Goal: Task Accomplishment & Management: Manage account settings

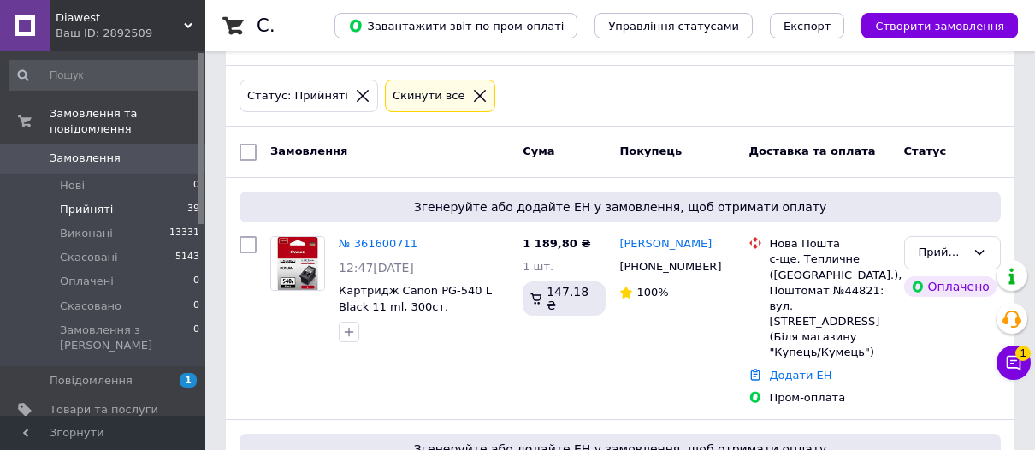
scroll to position [77, 0]
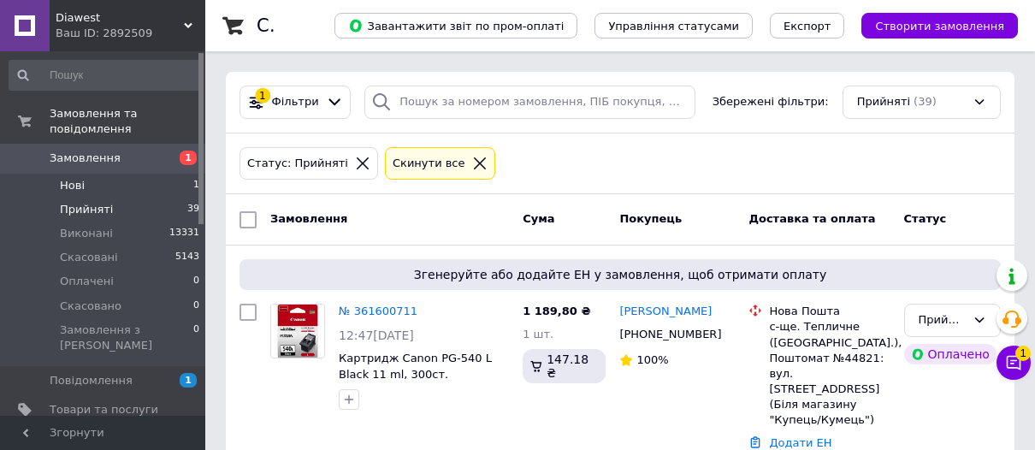
click at [76, 178] on span "Нові" at bounding box center [72, 185] width 25 height 15
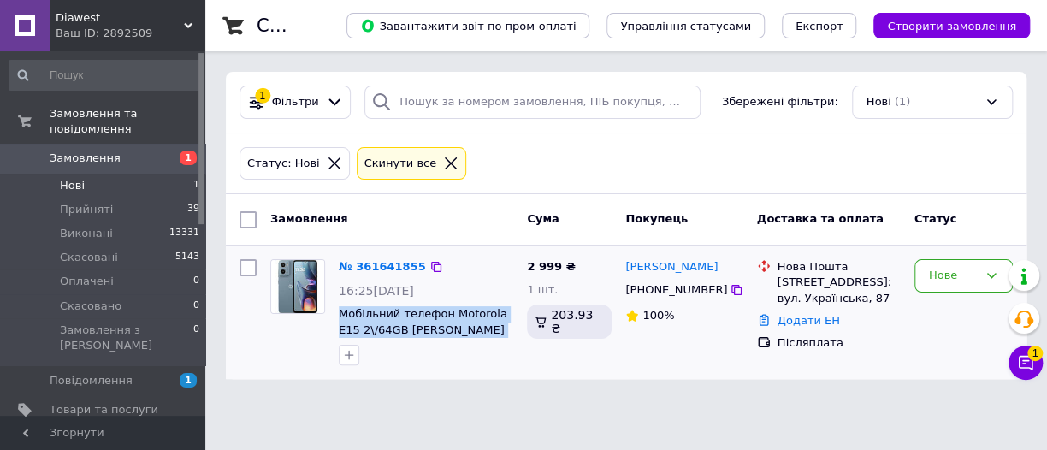
drag, startPoint x: 514, startPoint y: 326, endPoint x: 332, endPoint y: 313, distance: 182.7
click at [333, 312] on div "№ 361641855 16:25[DATE] Мобільний телефон Motorola E15 2\/64GB [PERSON_NAME] Bl…" at bounding box center [426, 312] width 188 height 120
copy span "Мобільний телефон Motorola E15 2\/64GB [PERSON_NAME] Blue (PB6S0001RS)"
drag, startPoint x: 359, startPoint y: 265, endPoint x: 398, endPoint y: 266, distance: 38.5
click at [359, 264] on link "№ 361641855" at bounding box center [382, 266] width 87 height 13
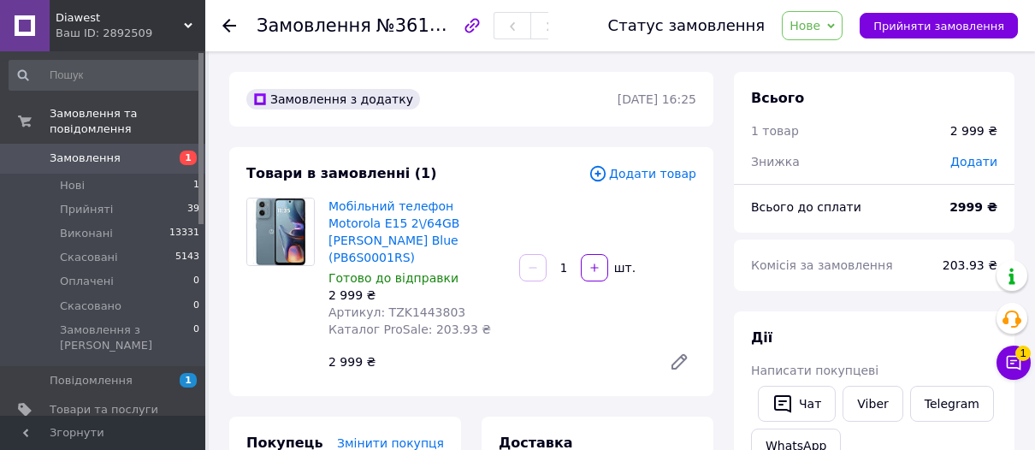
click at [941, 27] on span "Прийняти замовлення" at bounding box center [939, 26] width 131 height 13
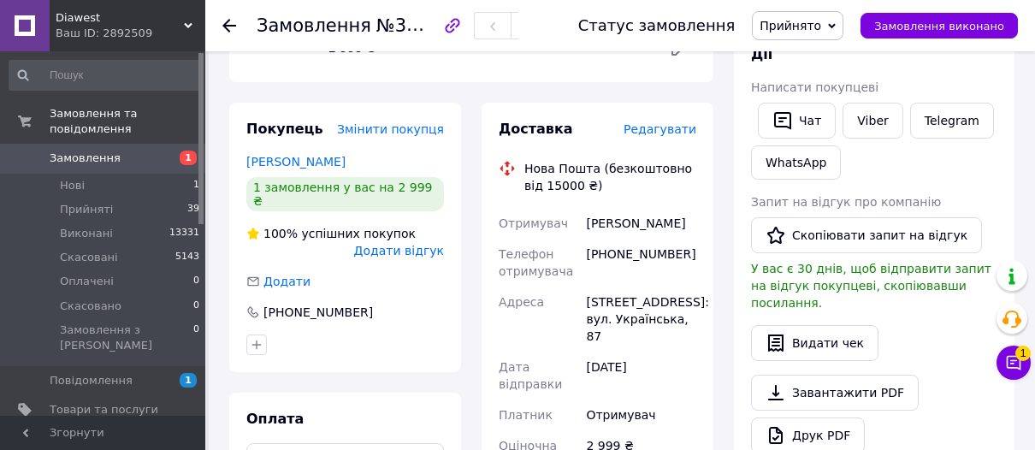
scroll to position [389, 0]
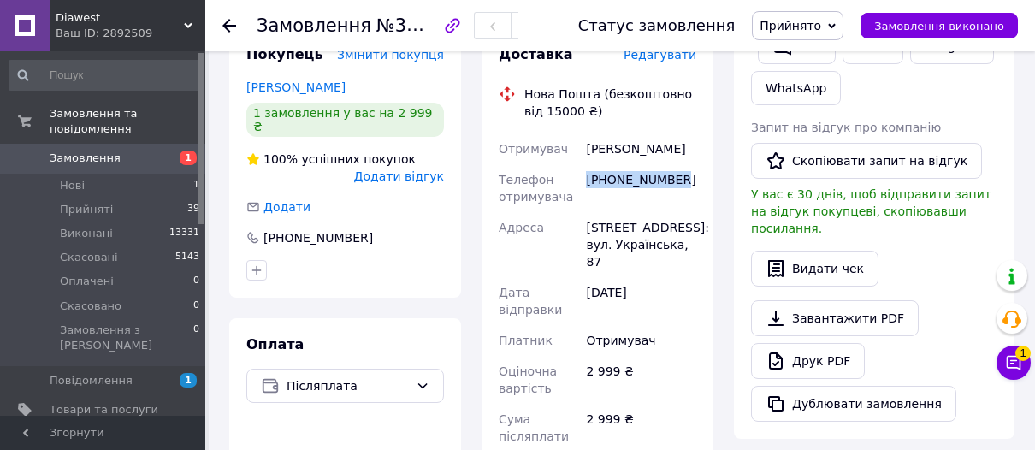
drag, startPoint x: 686, startPoint y: 155, endPoint x: 585, endPoint y: 167, distance: 101.7
click at [585, 167] on div "[PHONE_NUMBER]" at bounding box center [641, 188] width 117 height 48
copy div "[PHONE_NUMBER]"
click at [230, 26] on use at bounding box center [230, 26] width 14 height 14
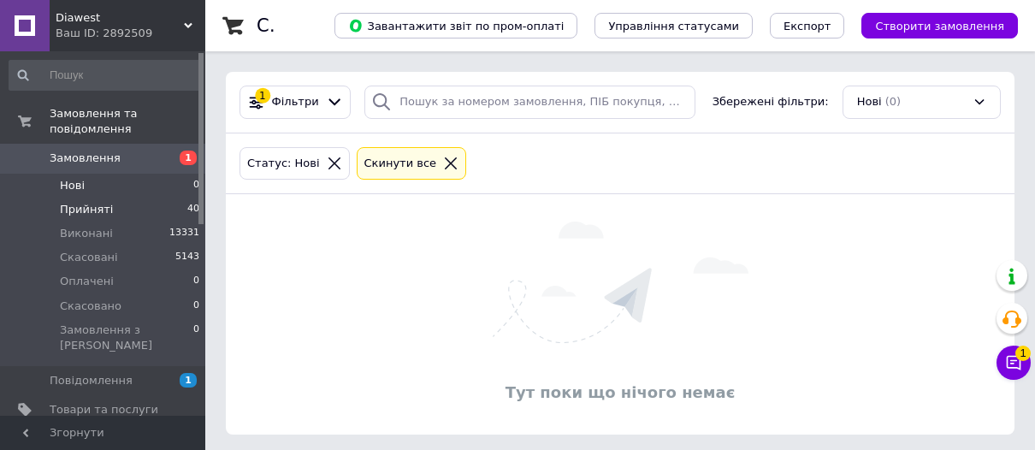
click at [80, 202] on span "Прийняті" at bounding box center [86, 209] width 53 height 15
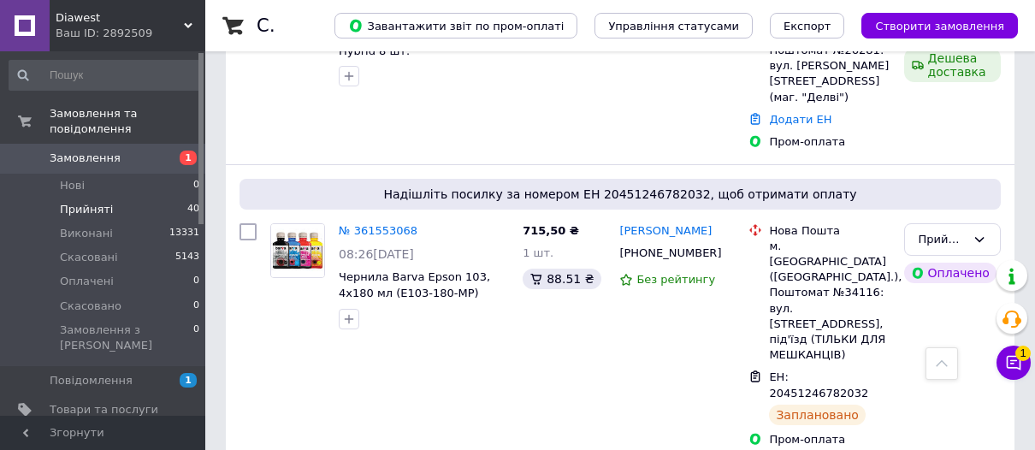
scroll to position [933, 0]
